Goal: Task Accomplishment & Management: Manage account settings

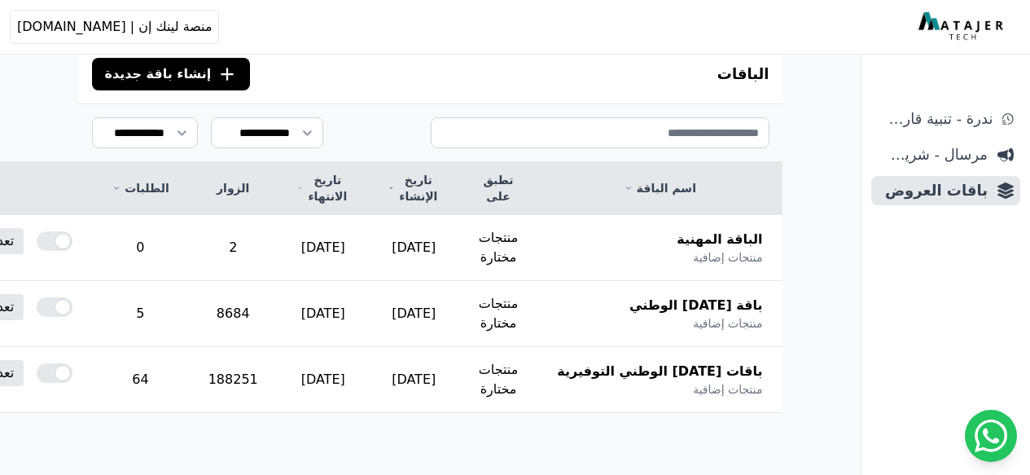
scroll to position [223, 0]
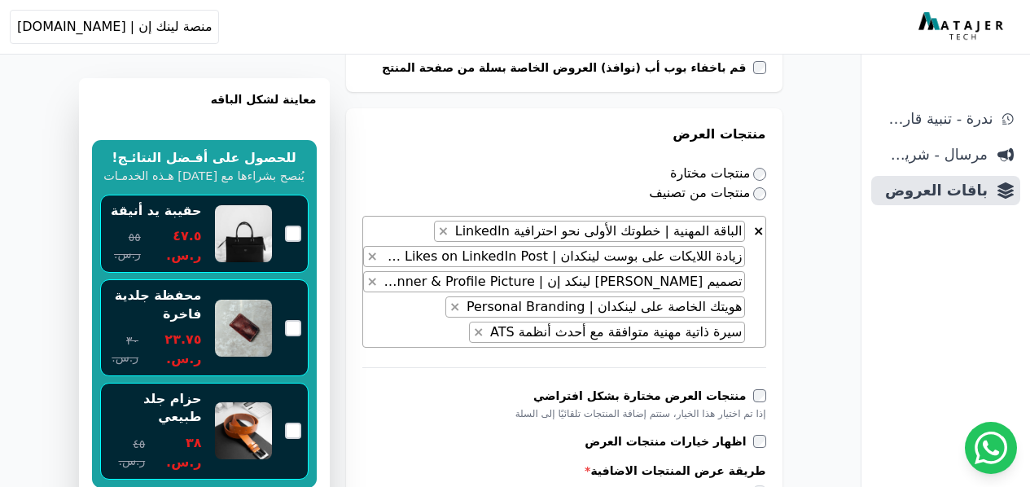
scroll to position [827, 0]
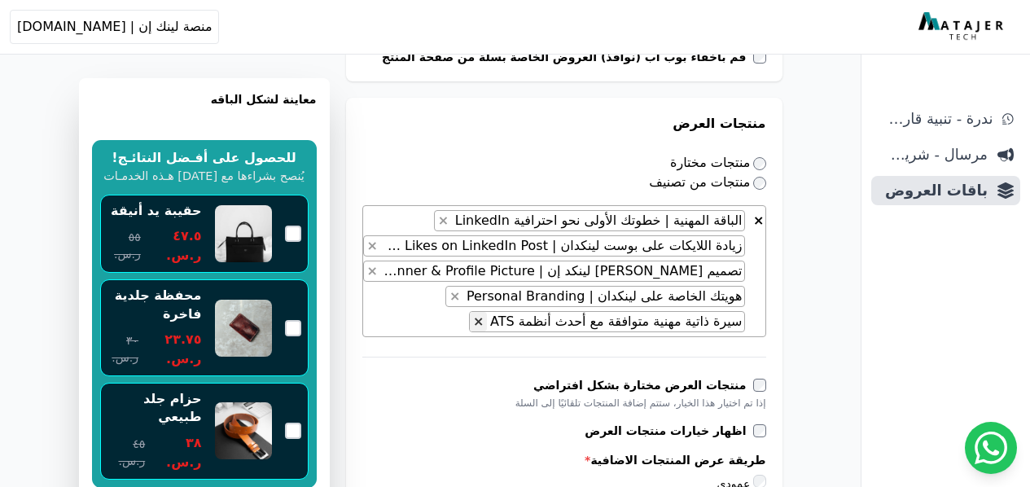
click at [487, 323] on button "×" at bounding box center [478, 322] width 17 height 20
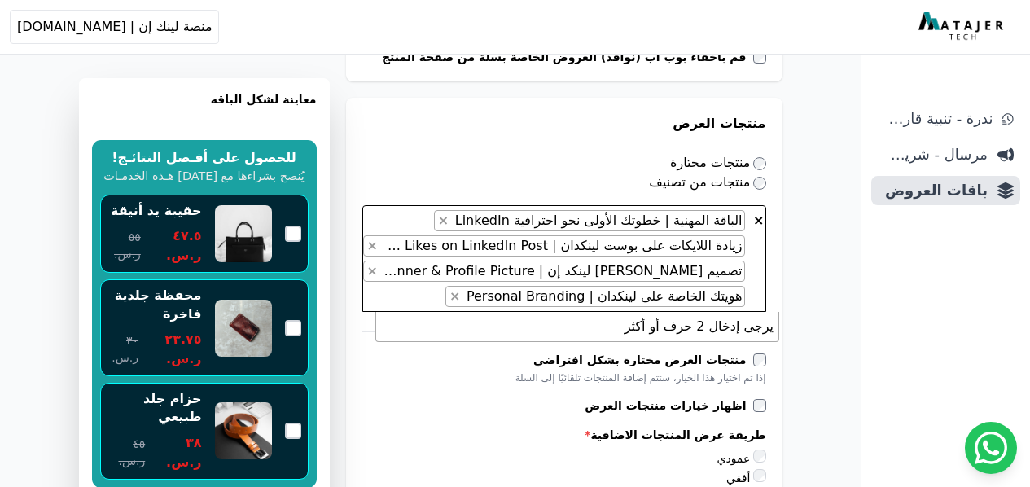
click at [710, 318] on li "يرجى إدخال 2 حرف أو أكثر" at bounding box center [577, 326] width 402 height 29
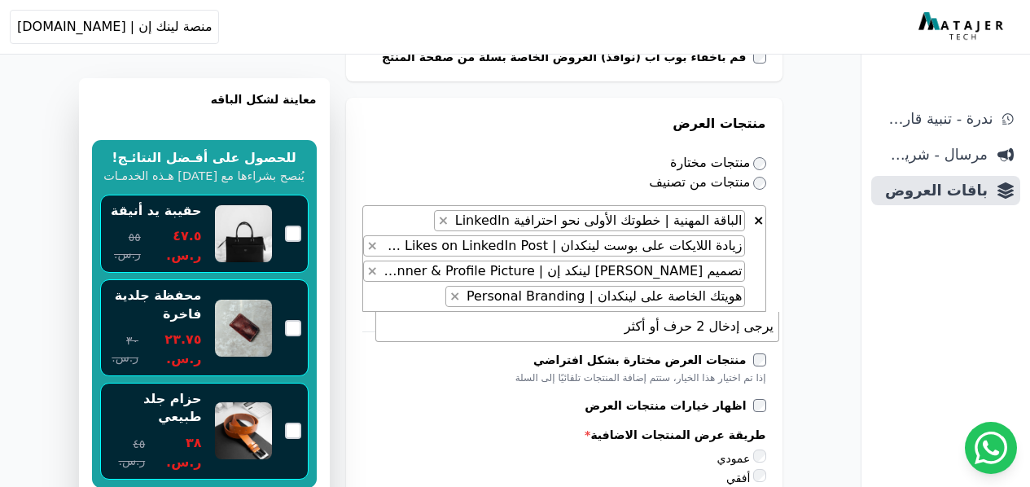
click at [707, 324] on li "يرجى إدخال 2 حرف أو أكثر" at bounding box center [577, 326] width 402 height 29
click at [648, 324] on li "يرجى إدخال 2 حرف أو أكثر" at bounding box center [577, 326] width 402 height 29
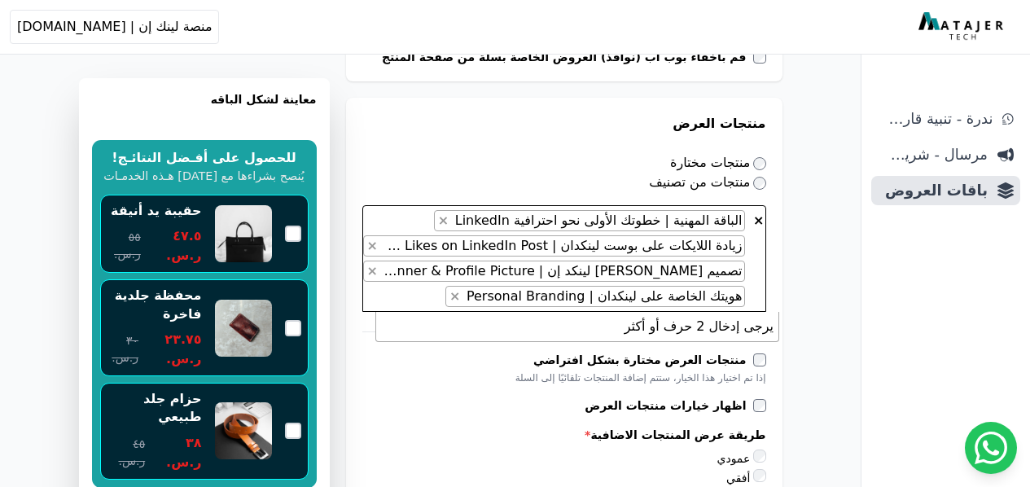
click at [458, 292] on span "× × الباقة المهنية | خطوتك الأولى نحو احترافية LinkedIn × زيادة اللايكات على بو…" at bounding box center [564, 258] width 404 height 107
type textarea "*"
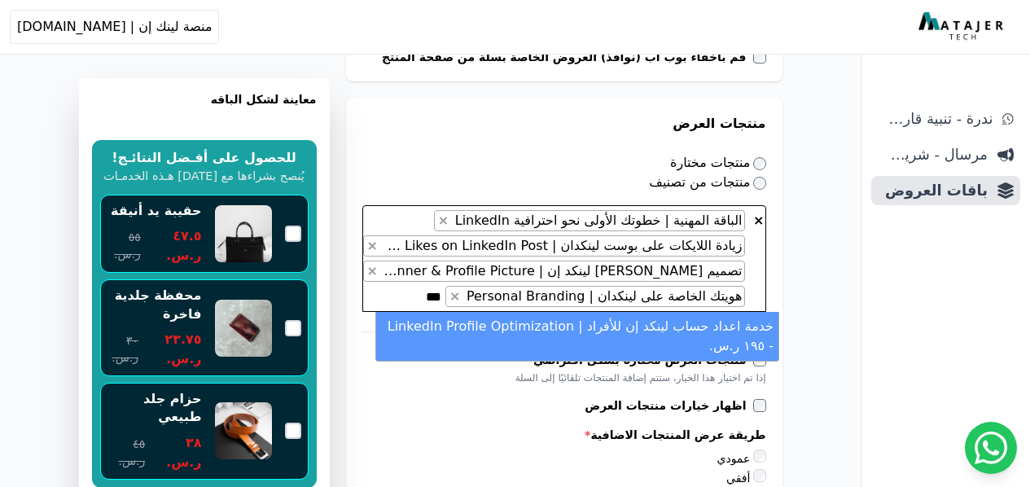
type textarea "***"
click at [510, 322] on li "خدمة اعداد حساب لينكد إن للأفراد | LinkedIn Profile Optimization - ١٩٥ ر.س." at bounding box center [577, 336] width 402 height 49
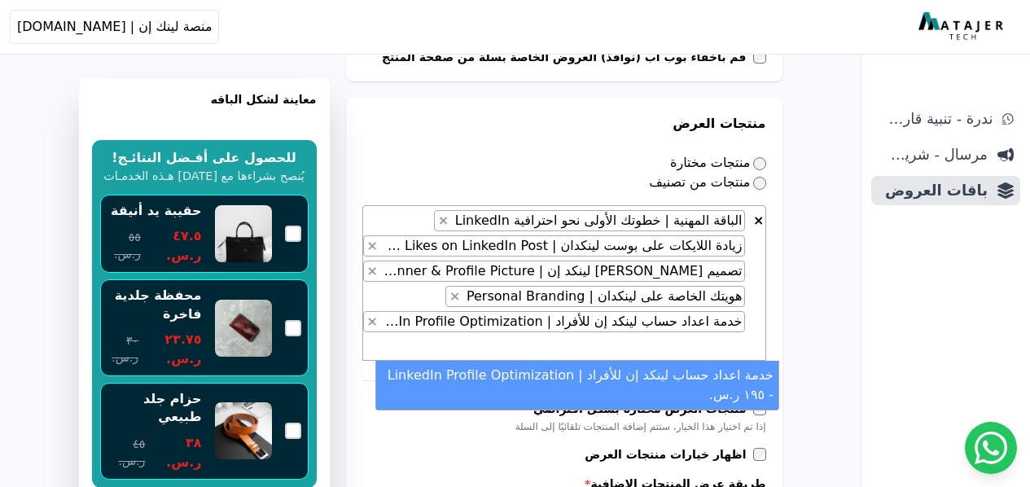
click at [825, 309] on div "**********" at bounding box center [431, 452] width 834 height 2429
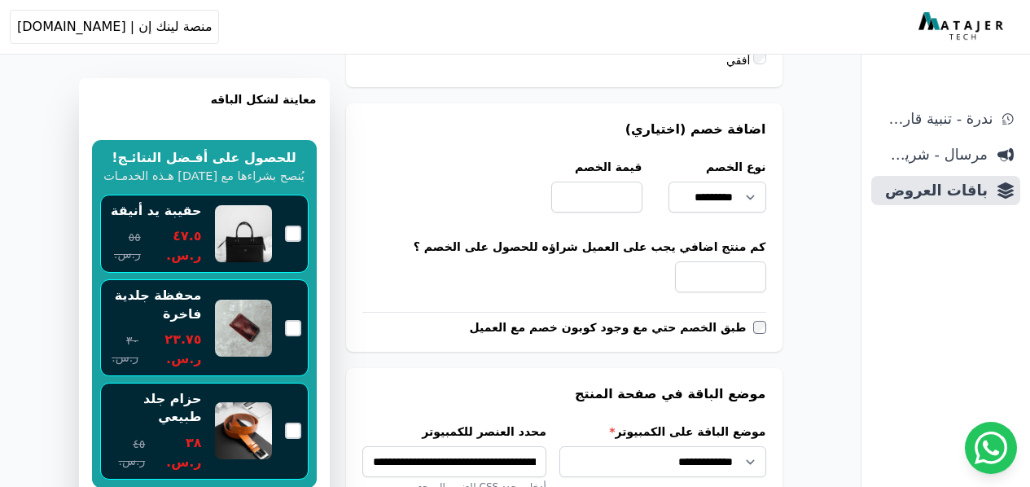
scroll to position [1305, 0]
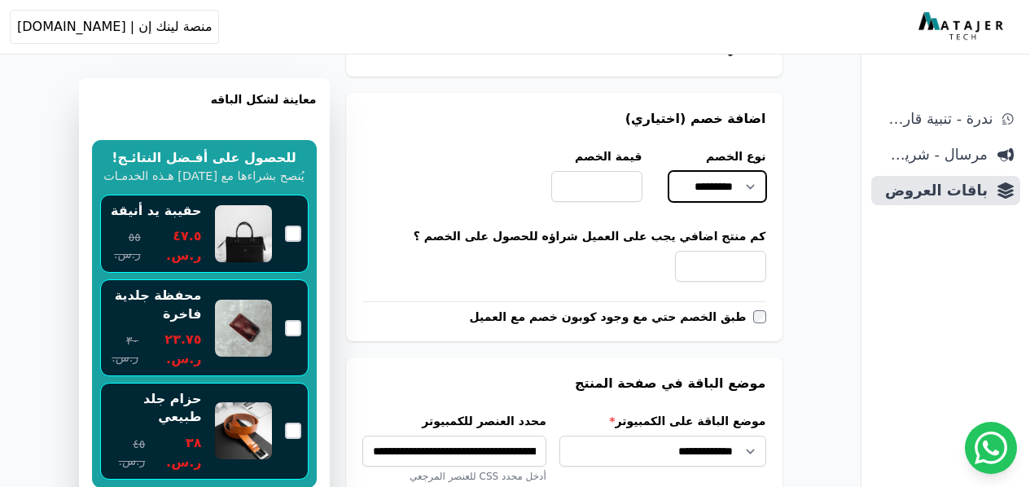
click at [756, 172] on select "********* ********* *****" at bounding box center [718, 186] width 98 height 31
select select
click at [682, 171] on select "********* ********* *****" at bounding box center [718, 186] width 98 height 31
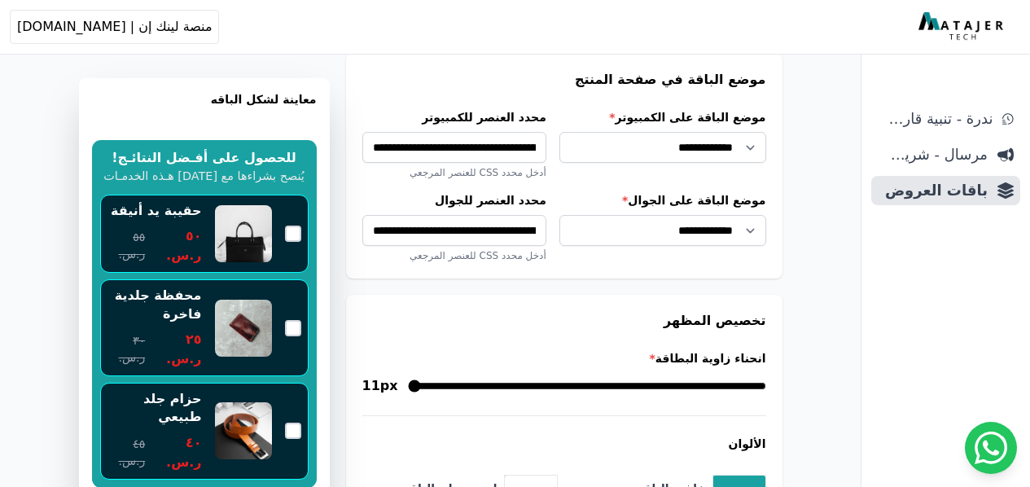
scroll to position [1674, 0]
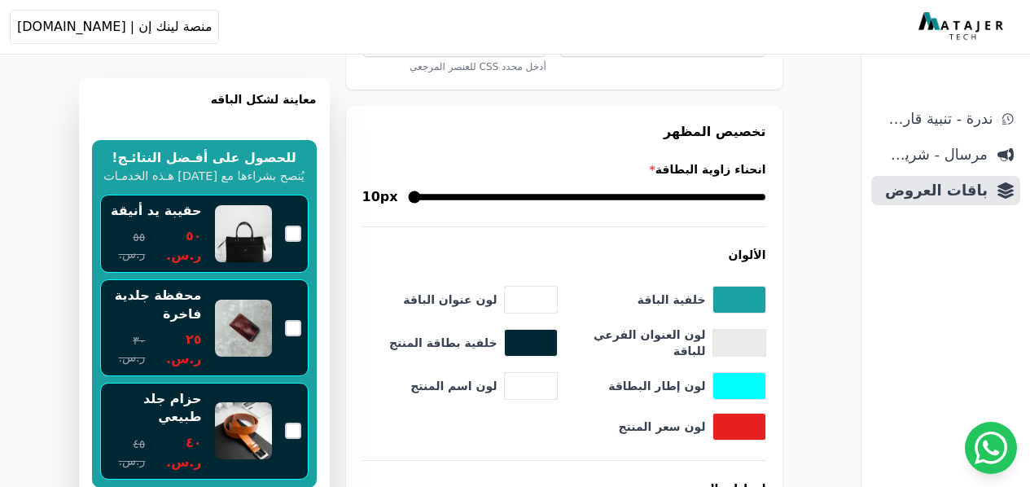
drag, startPoint x: 571, startPoint y: 191, endPoint x: 591, endPoint y: 191, distance: 20.4
click at [591, 191] on input "انحناء زاوية البطاقة *" at bounding box center [587, 197] width 358 height 20
drag, startPoint x: 587, startPoint y: 196, endPoint x: 617, endPoint y: 191, distance: 30.5
type input "*"
click at [617, 191] on input "انحناء زاوية البطاقة *" at bounding box center [581, 197] width 367 height 20
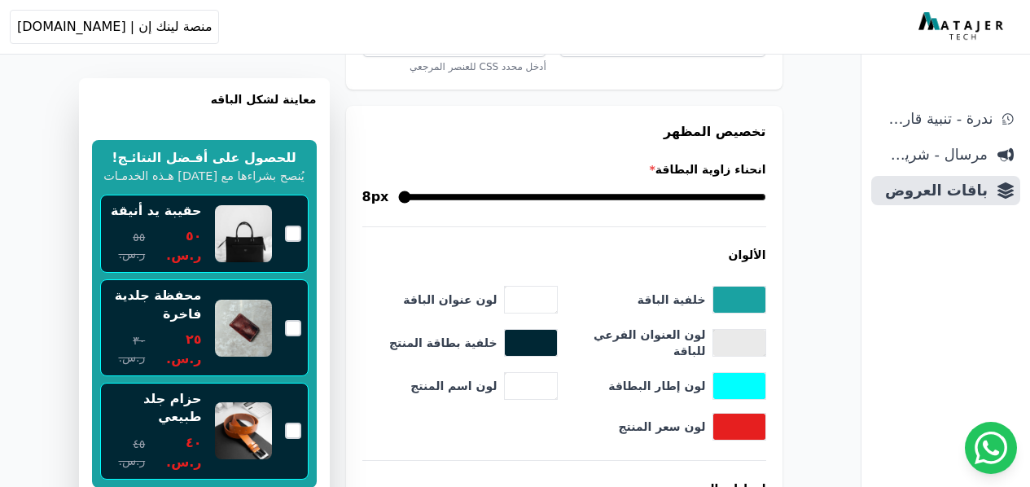
click at [562, 219] on div "انحناء زاوية البطاقة * 8px الألوان خلفية الباقة ******* لون عنوان الباقة ******…" at bounding box center [564, 364] width 404 height 406
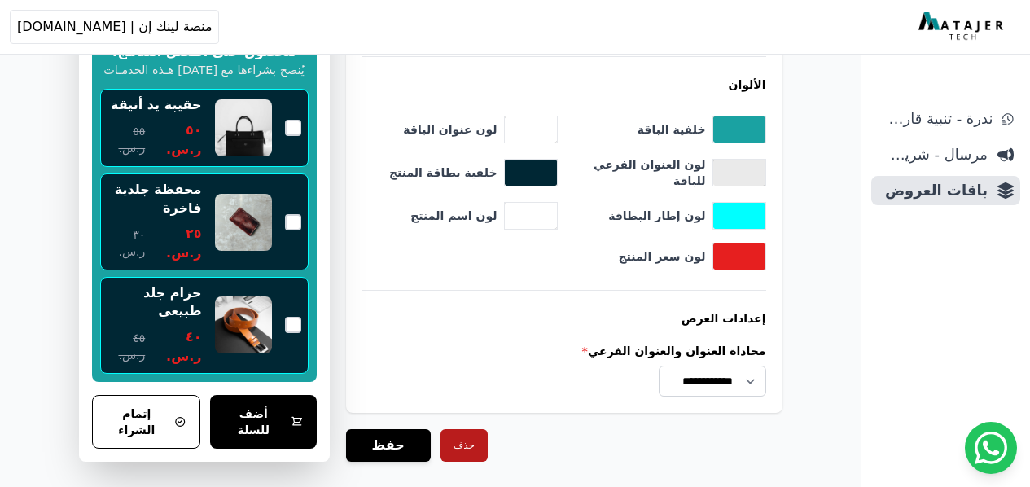
scroll to position [1870, 0]
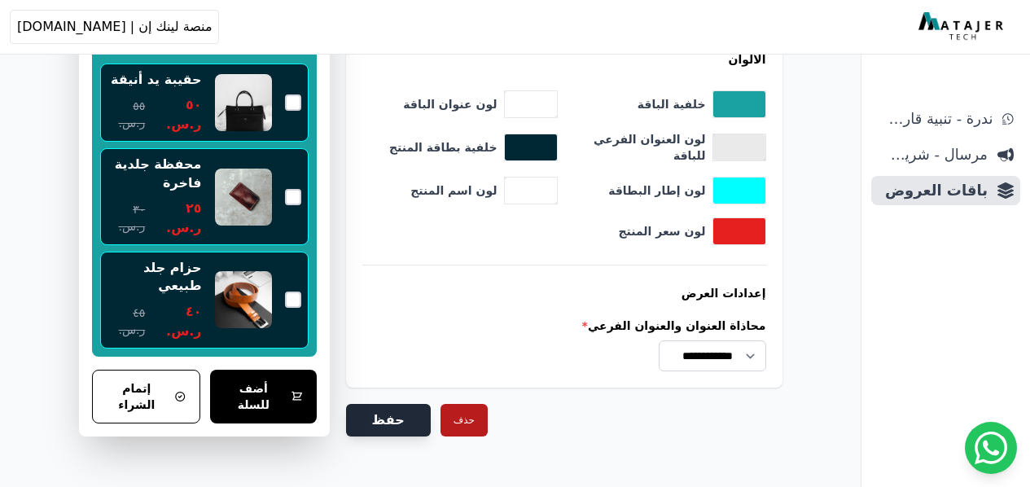
click at [355, 409] on button "حفظ" at bounding box center [388, 420] width 85 height 33
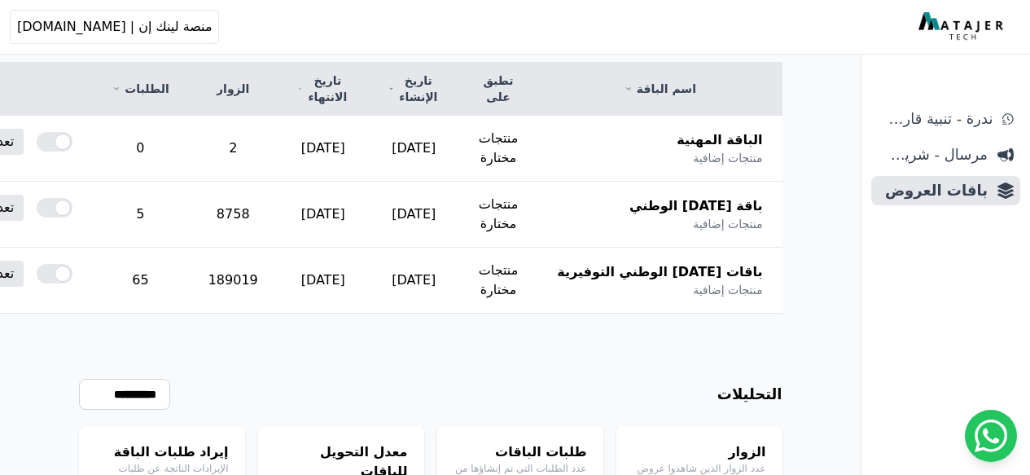
scroll to position [371, 0]
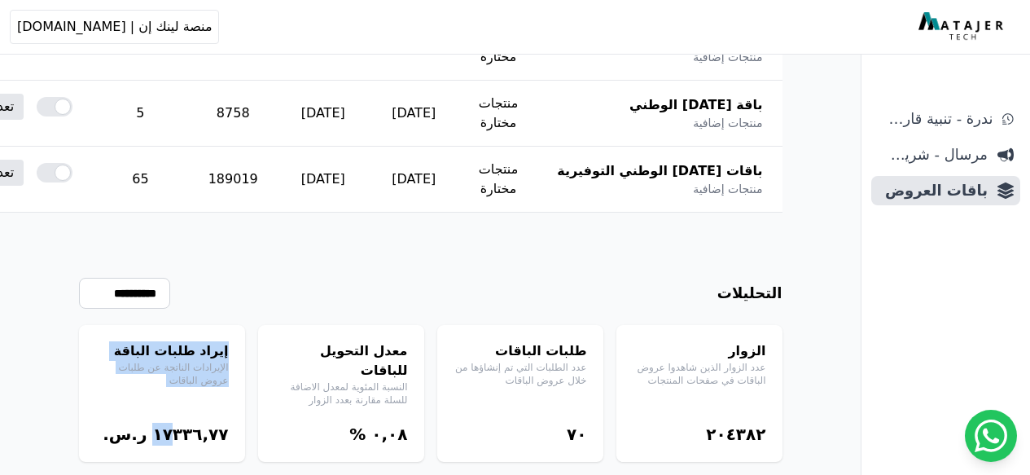
drag, startPoint x: 154, startPoint y: 395, endPoint x: 256, endPoint y: 393, distance: 101.8
click at [257, 393] on div "الزوار عدد الزوار الذين شاهدوا عروض الباقات في صفحات المنتجات ٢۰٤۳٨٢ طلبات البا…" at bounding box center [431, 393] width 704 height 137
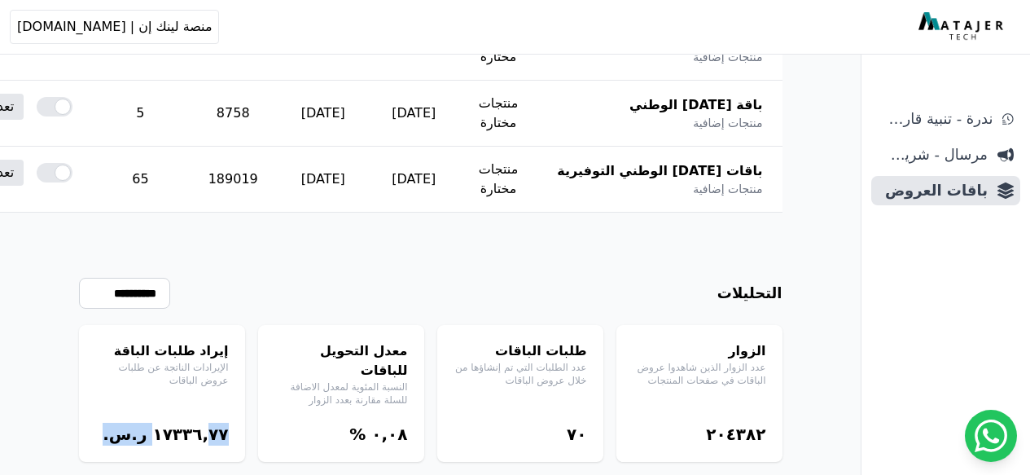
drag, startPoint x: 205, startPoint y: 401, endPoint x: 209, endPoint y: 411, distance: 10.6
click at [209, 411] on div "إيراد طلبات الباقة الإيرادات الناتجة عن طلبات عروض الباقات ١٧۳۳٦,٧٧ ر.س." at bounding box center [162, 393] width 166 height 137
click at [210, 368] on div "إيراد طلبات الباقة الإيرادات الناتجة عن طلبات عروض الباقات ١٧۳۳٦,٧٧ ر.س." at bounding box center [162, 393] width 166 height 137
drag, startPoint x: 213, startPoint y: 347, endPoint x: 93, endPoint y: 352, distance: 119.8
click at [95, 361] on p "الإيرادات الناتجة عن طلبات عروض الباقات" at bounding box center [162, 374] width 134 height 26
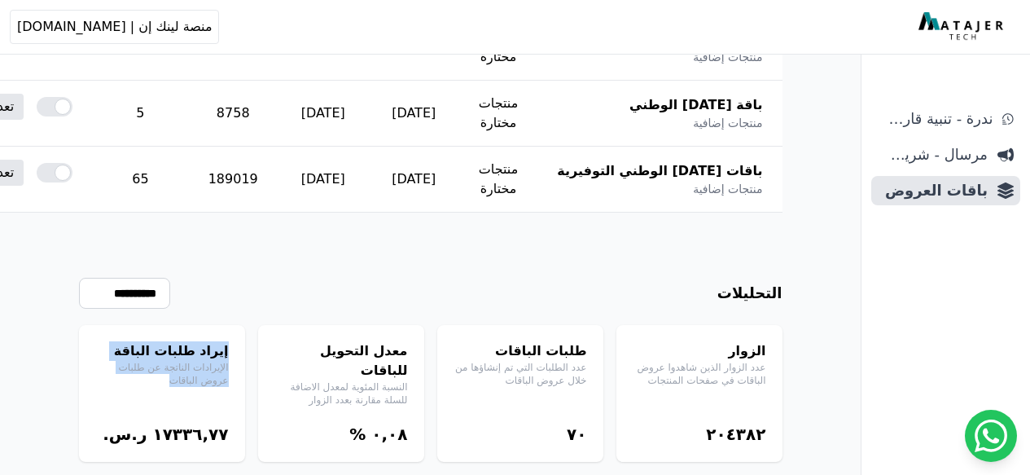
drag, startPoint x: 108, startPoint y: 354, endPoint x: 222, endPoint y: 335, distance: 115.5
click at [222, 335] on div "إيراد طلبات الباقة الإيرادات الناتجة عن طلبات عروض الباقات ١٧۳۳٦,٧٧ ر.س." at bounding box center [162, 393] width 166 height 137
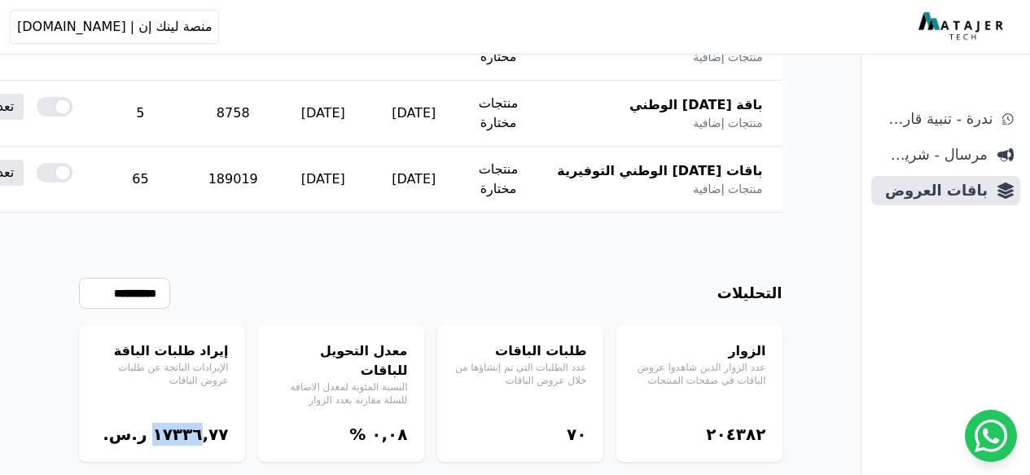
click at [173, 424] on bdi "١٧۳۳٦,٧٧" at bounding box center [190, 434] width 76 height 20
click at [164, 424] on bdi "١٧۳۳٦,٧٧" at bounding box center [190, 434] width 76 height 20
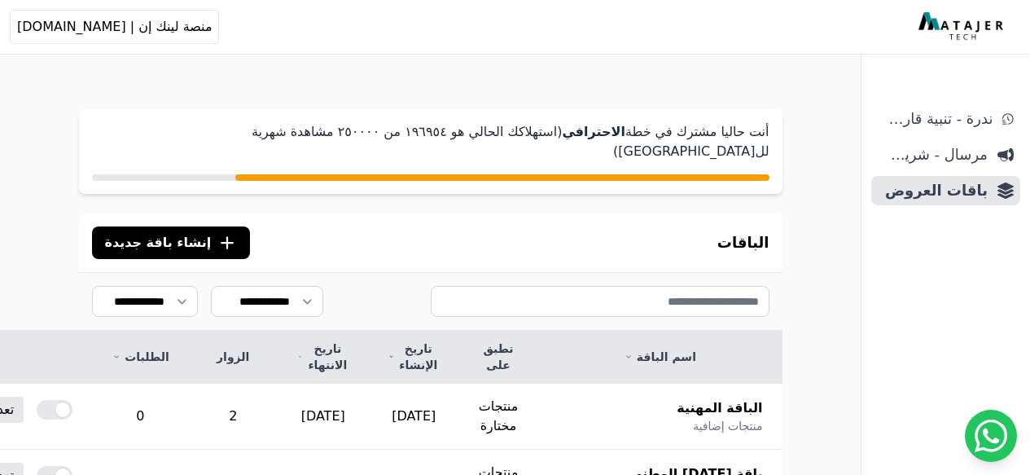
scroll to position [0, 0]
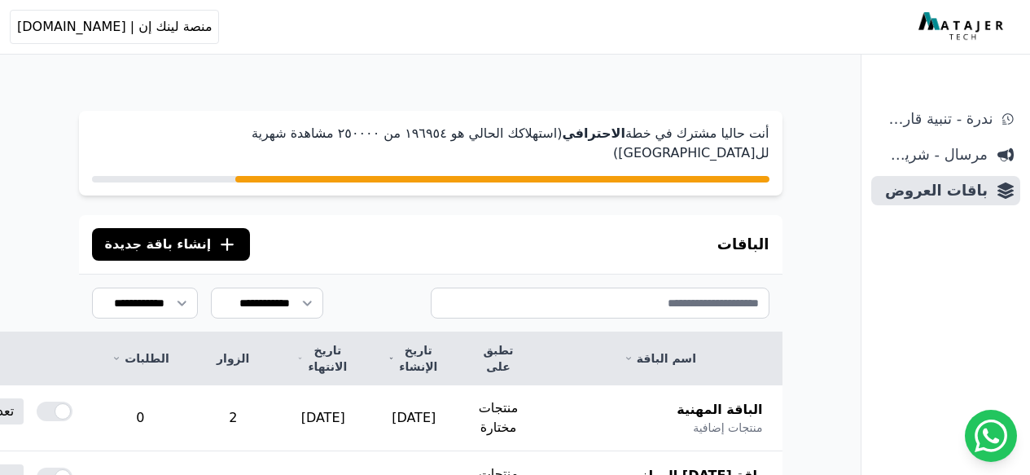
click at [155, 235] on button ".cls-1{fill:none;stroke:#fff;stroke-linecap:round;stroke-linejoin:round;stroke-…" at bounding box center [171, 244] width 159 height 33
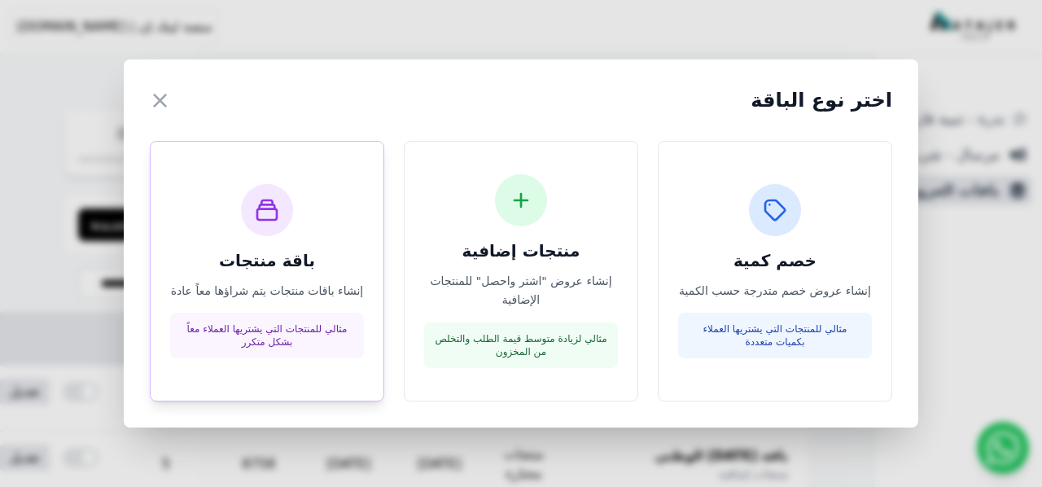
click at [357, 258] on h3 "باقة منتجات" at bounding box center [267, 260] width 194 height 23
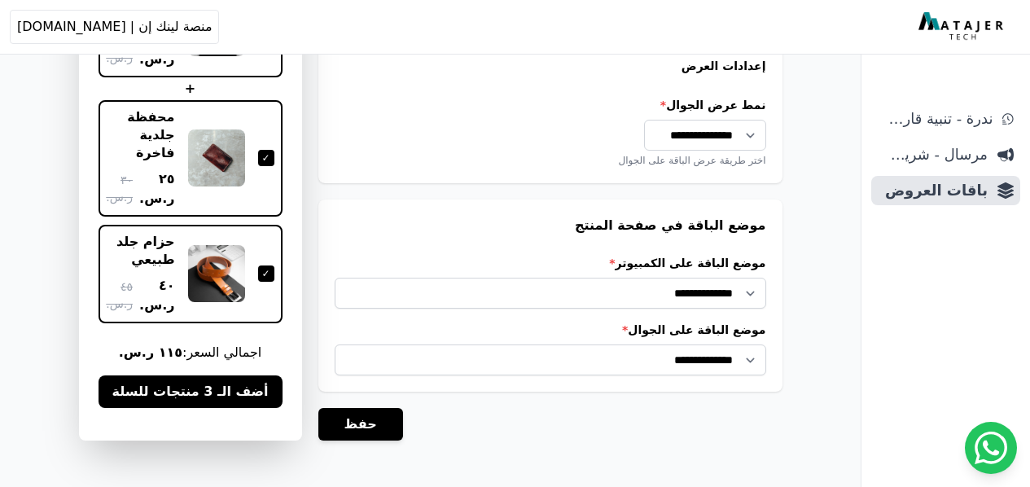
scroll to position [1424, 0]
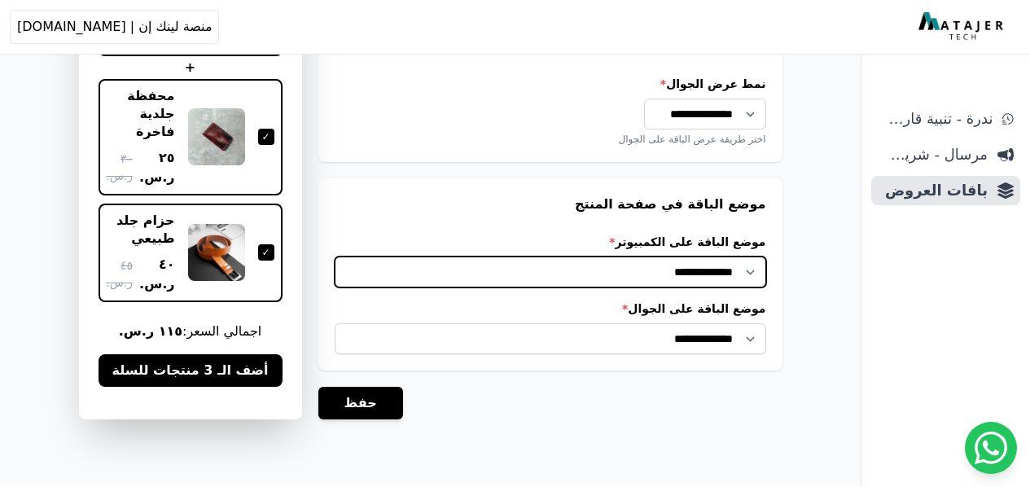
click at [450, 284] on select "**********" at bounding box center [551, 272] width 432 height 31
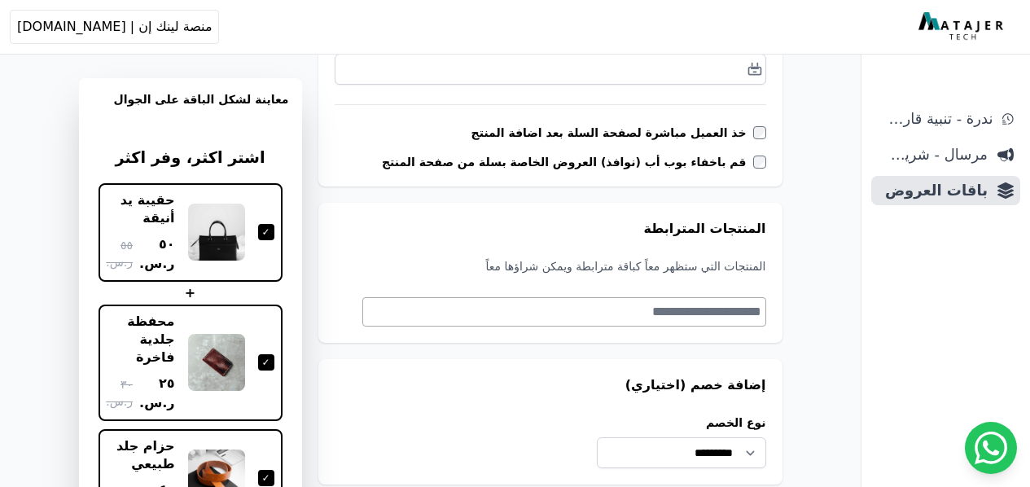
scroll to position [505, 0]
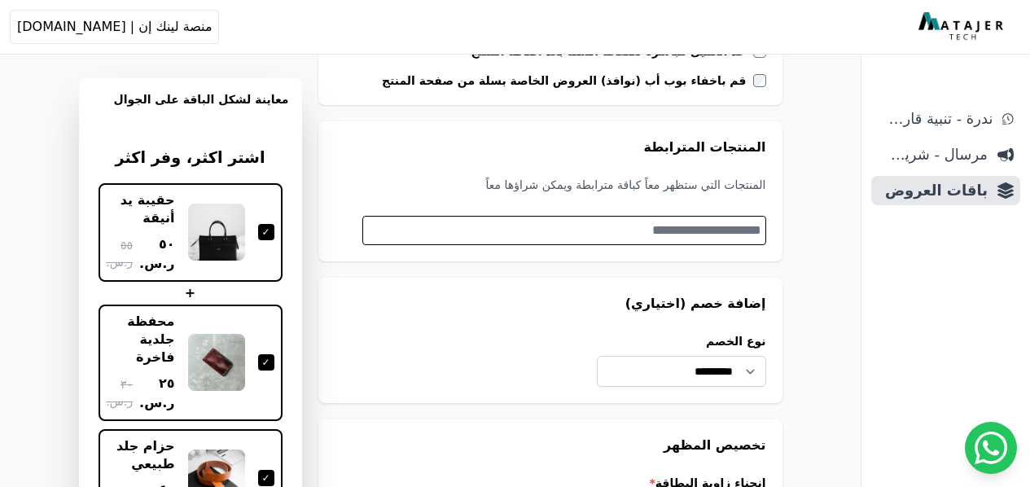
click at [739, 222] on textarea "Search" at bounding box center [562, 231] width 398 height 20
click at [739, 223] on textarea "Search" at bounding box center [562, 231] width 398 height 20
click at [741, 224] on textarea "Search" at bounding box center [562, 231] width 398 height 20
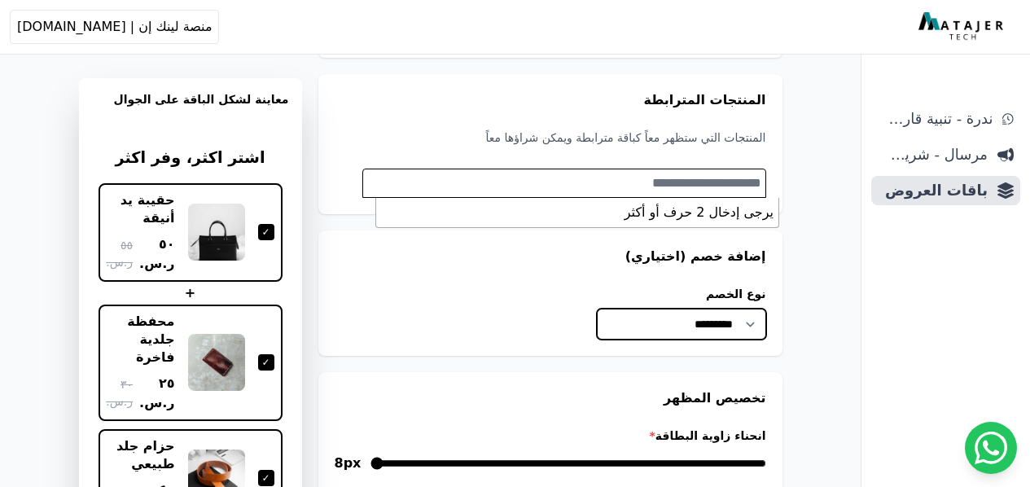
click at [761, 317] on select "**********" at bounding box center [681, 324] width 169 height 31
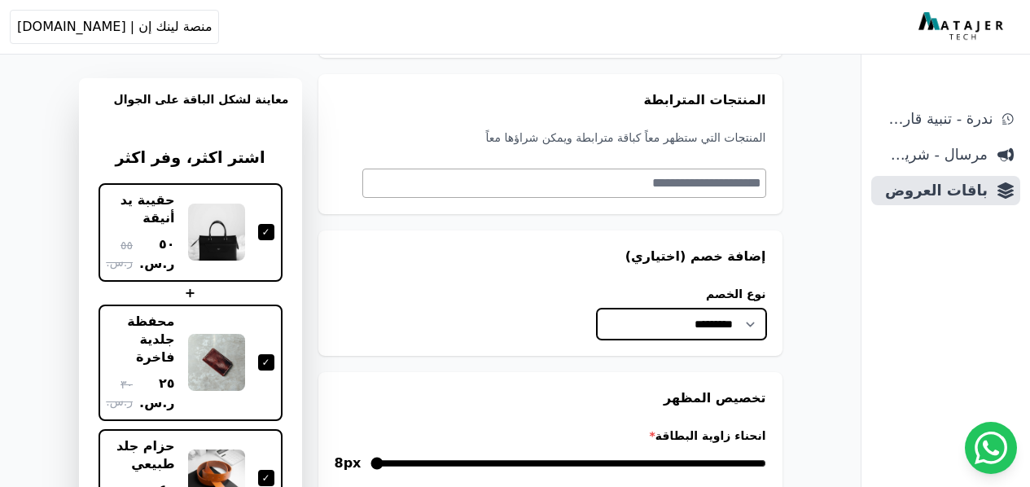
scroll to position [0, 0]
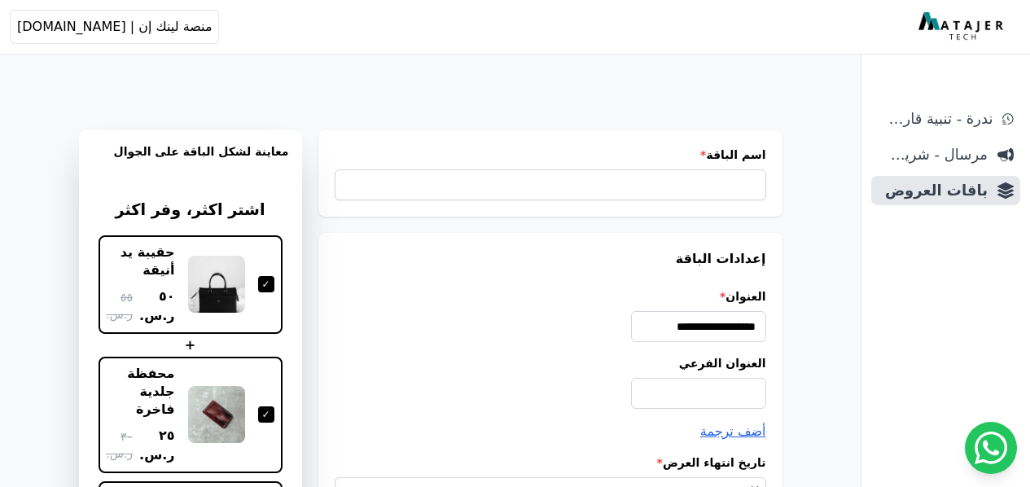
click at [755, 214] on div "اسم الباقة *" at bounding box center [550, 173] width 464 height 86
click at [90, 35] on span "منصة لينك إن | [DOMAIN_NAME]" at bounding box center [114, 27] width 195 height 20
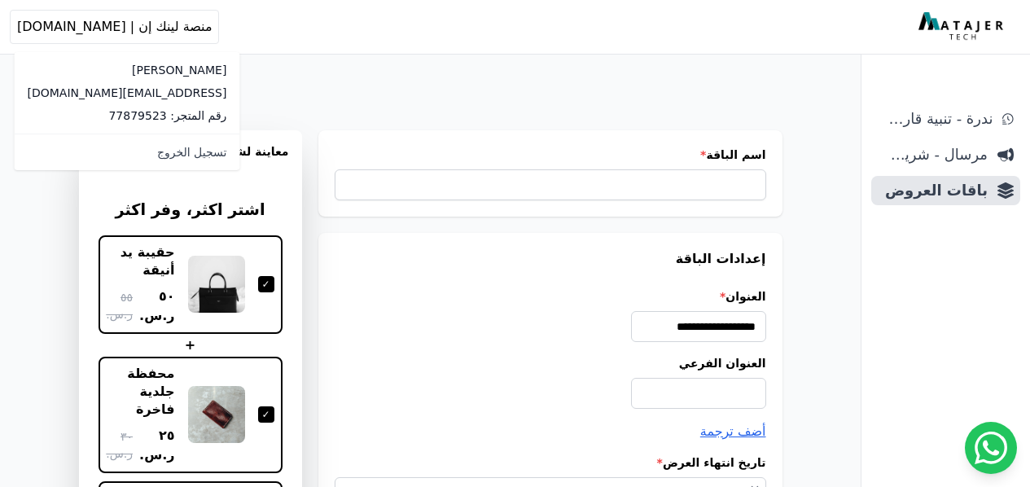
click at [68, 114] on p "رقم المتجر: 77879523" at bounding box center [128, 115] width 200 height 16
click at [943, 26] on img at bounding box center [963, 26] width 89 height 29
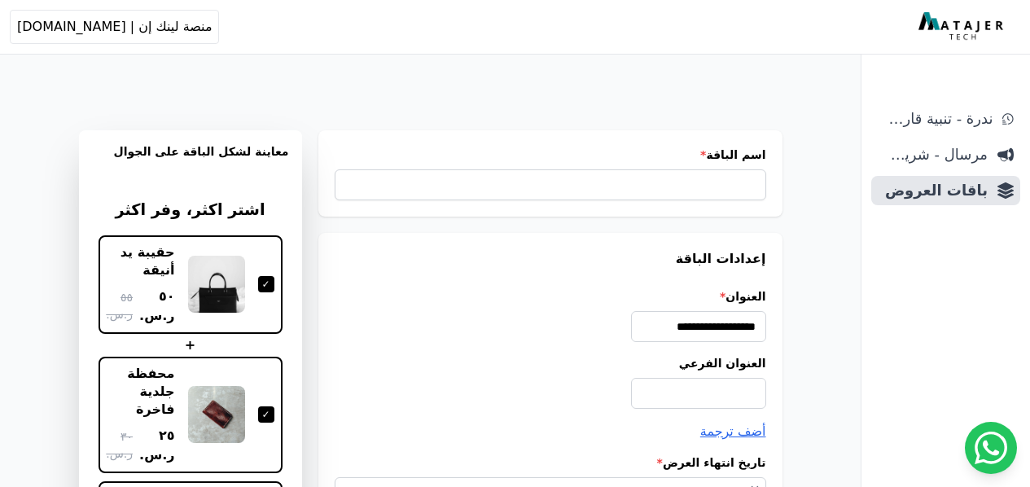
click at [943, 27] on img at bounding box center [963, 26] width 89 height 29
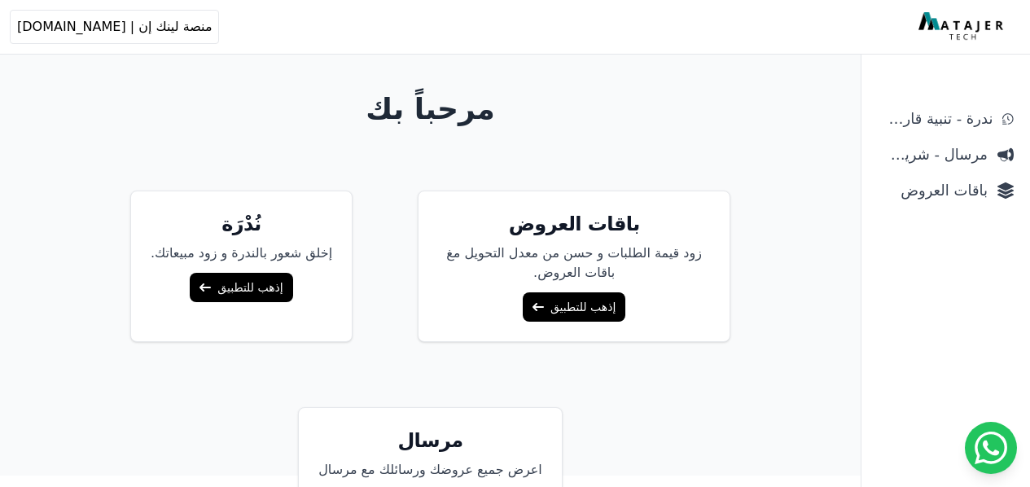
scroll to position [129, 0]
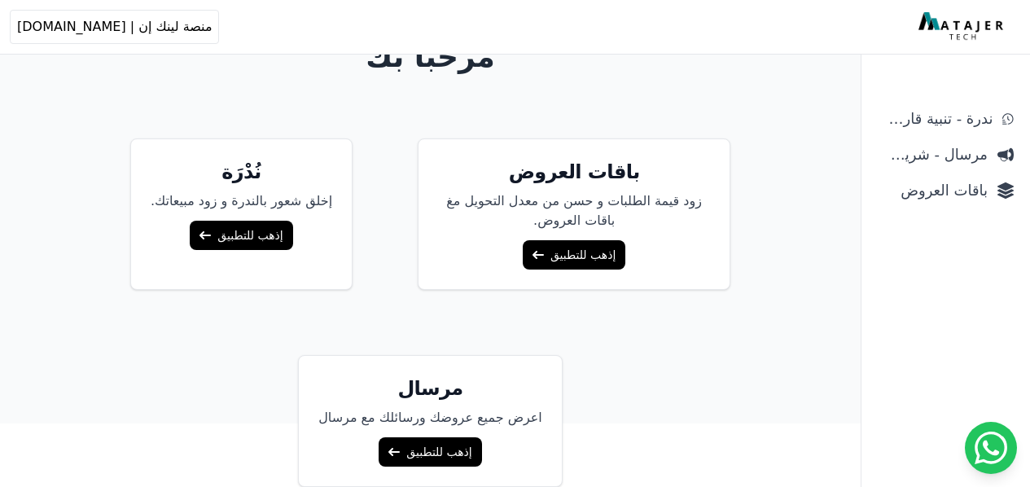
click at [263, 241] on link "إذهب للتطبيق" at bounding box center [241, 235] width 103 height 29
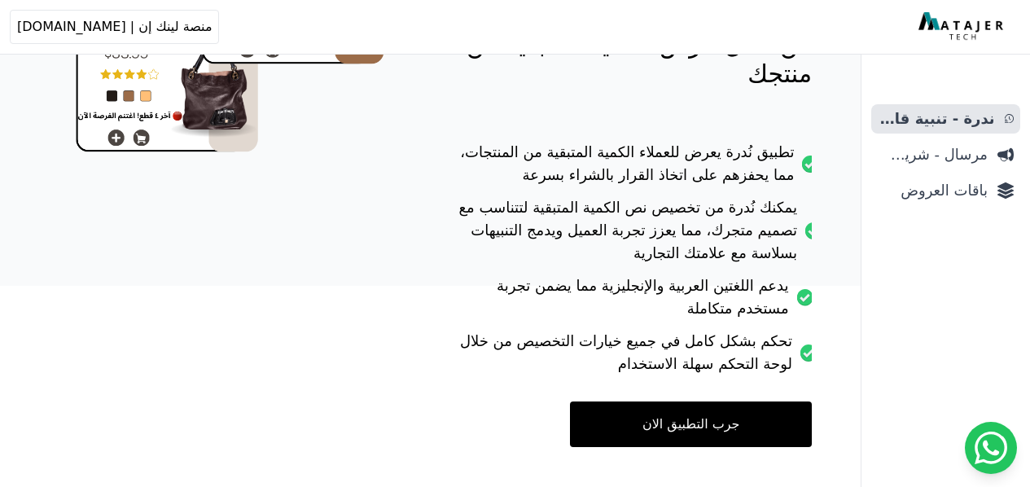
scroll to position [275, 0]
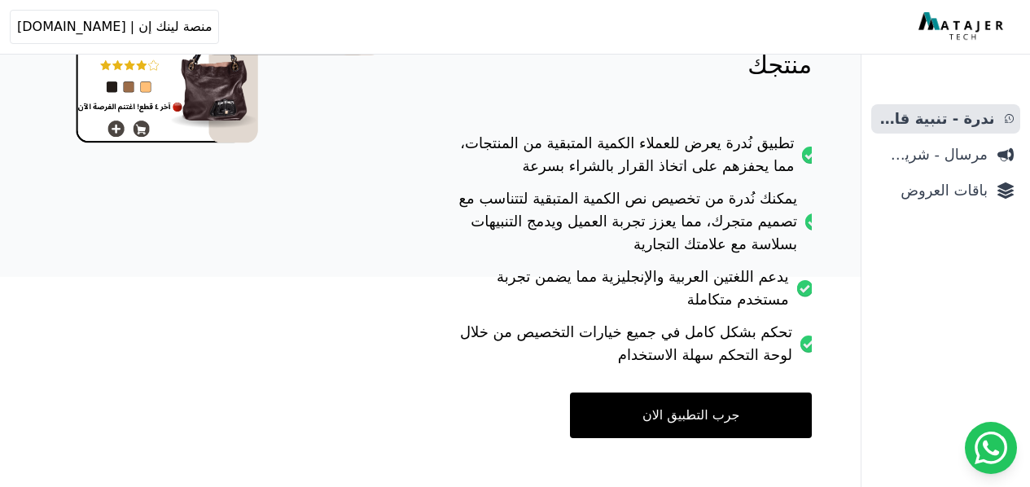
click at [678, 392] on link "جرب التطبيق الان" at bounding box center [691, 415] width 242 height 46
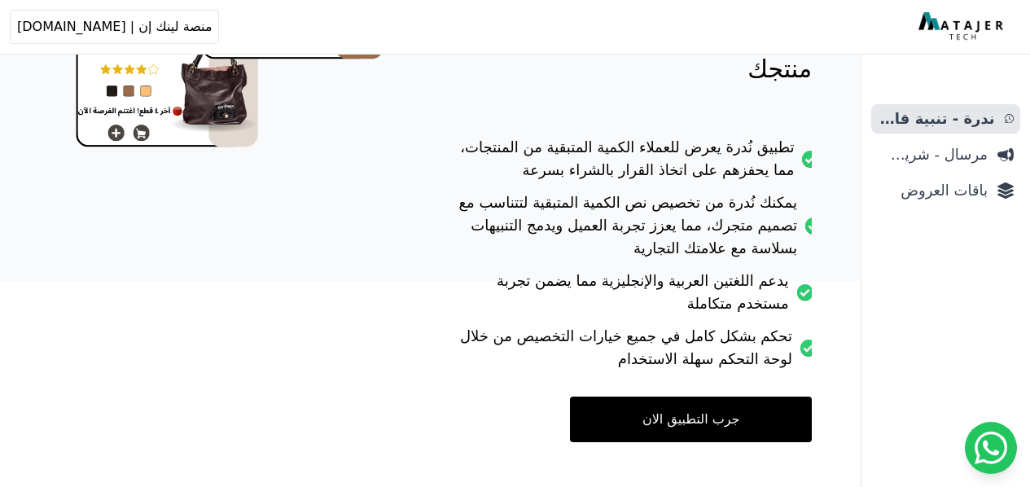
scroll to position [275, 0]
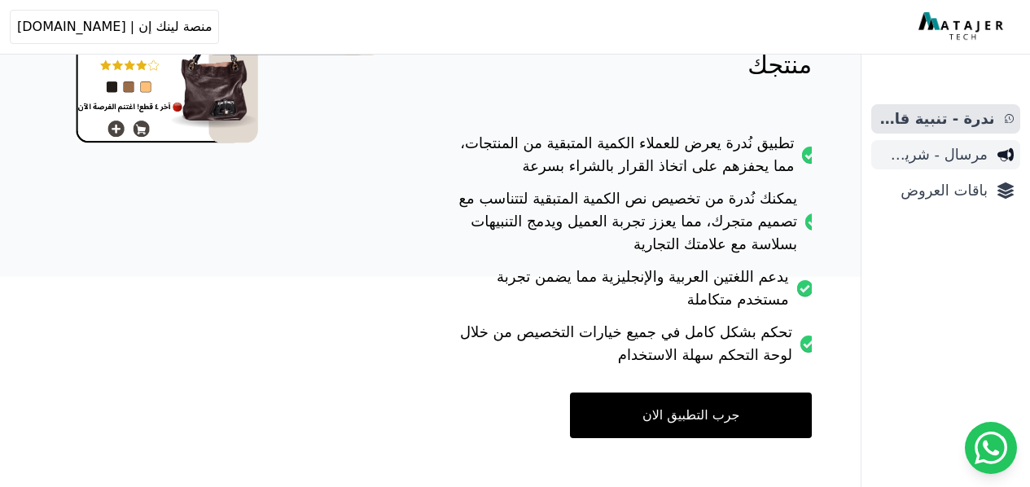
click at [1005, 160] on icon "Sidebar" at bounding box center [1006, 155] width 16 height 16
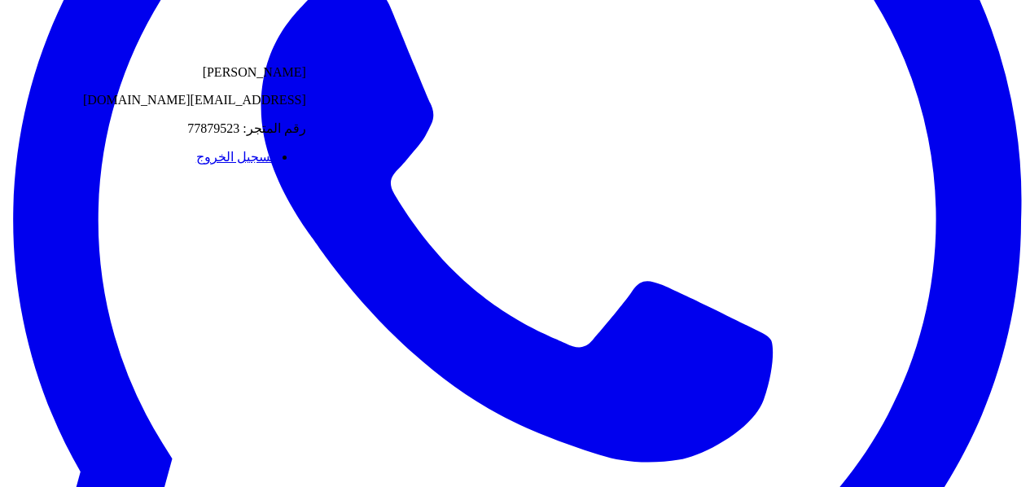
scroll to position [314, 0]
